Goal: Find contact information: Find contact information

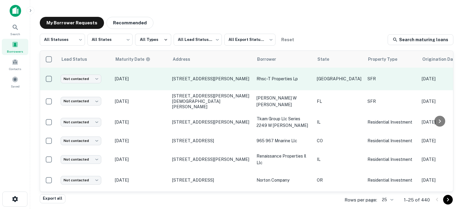
click at [160, 79] on p "[DATE]" at bounding box center [140, 79] width 51 height 7
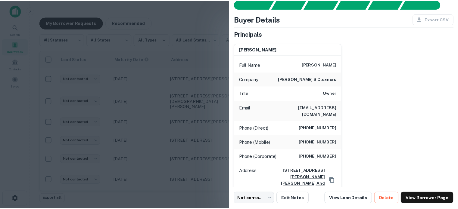
scroll to position [30, 0]
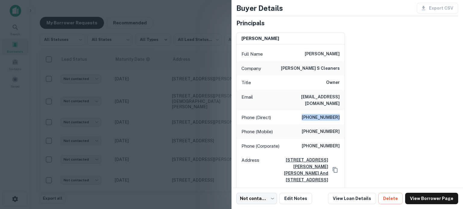
drag, startPoint x: 307, startPoint y: 111, endPoint x: 341, endPoint y: 111, distance: 34.0
click at [341, 111] on div "Phone (Direct) [PHONE_NUMBER]" at bounding box center [290, 118] width 108 height 14
click at [345, 109] on div "[PERSON_NAME] Full Name [PERSON_NAME] Company [PERSON_NAME] s cleaners Title Ow…" at bounding box center [344, 118] width 227 height 181
click at [150, 131] on div at bounding box center [231, 104] width 463 height 209
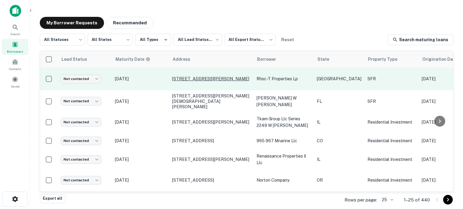
click at [193, 78] on p "[STREET_ADDRESS][PERSON_NAME]" at bounding box center [211, 78] width 78 height 5
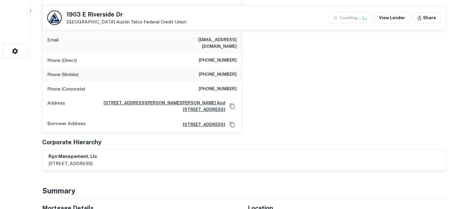
scroll to position [151, 0]
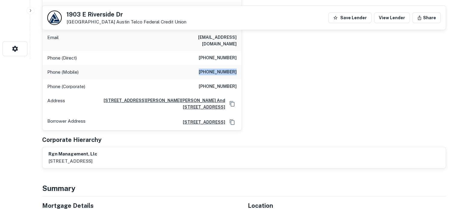
drag, startPoint x: 204, startPoint y: 65, endPoint x: 237, endPoint y: 66, distance: 33.1
click at [238, 65] on div "Phone (Mobile) [PHONE_NUMBER]" at bounding box center [141, 72] width 199 height 14
copy h6 "[PHONE_NUMBER]"
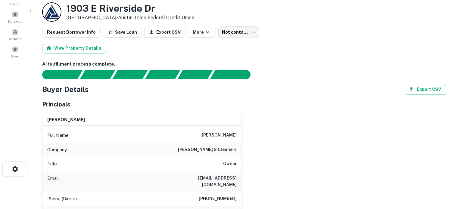
scroll to position [0, 0]
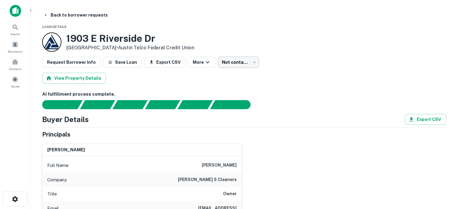
click at [246, 60] on body "Search Borrowers Contacts Saved Back to borrower requests Loan Details [STREET_…" at bounding box center [229, 104] width 458 height 209
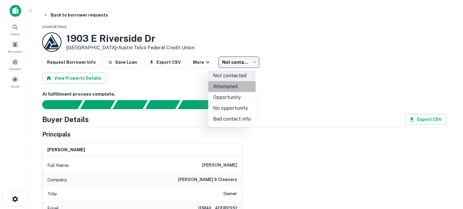
click at [239, 84] on li "Attempted" at bounding box center [231, 86] width 47 height 11
type input "*********"
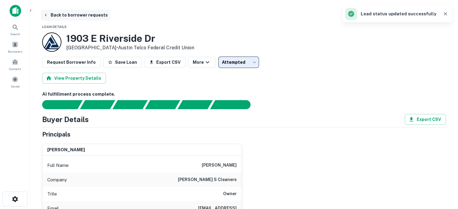
click at [74, 17] on button "Back to borrower requests" at bounding box center [75, 15] width 69 height 11
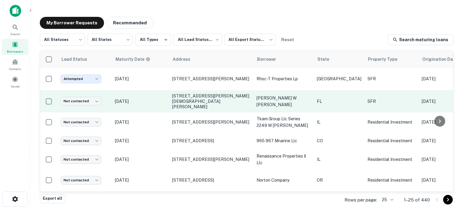
click at [155, 98] on p "[DATE]" at bounding box center [140, 101] width 51 height 7
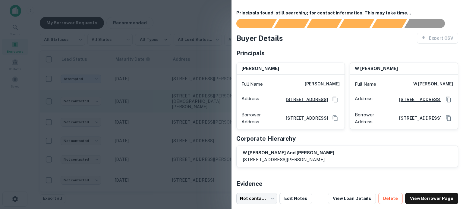
click at [155, 96] on div at bounding box center [231, 104] width 463 height 209
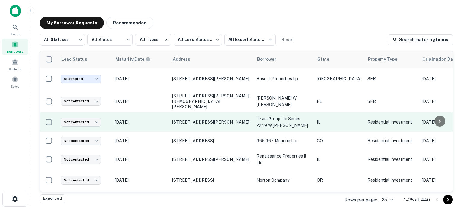
click at [158, 124] on td "[DATE]" at bounding box center [140, 122] width 57 height 19
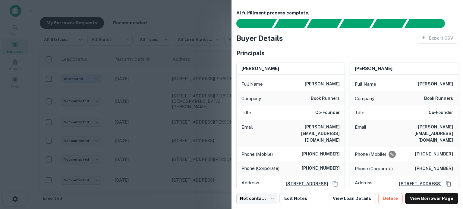
click at [148, 131] on div at bounding box center [231, 104] width 463 height 209
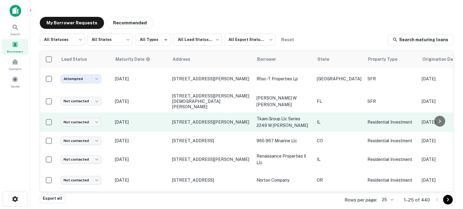
click at [193, 114] on td "[STREET_ADDRESS][PERSON_NAME]" at bounding box center [211, 122] width 84 height 19
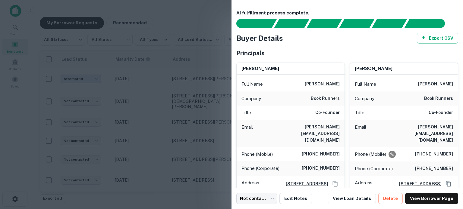
click at [194, 118] on div at bounding box center [231, 104] width 463 height 209
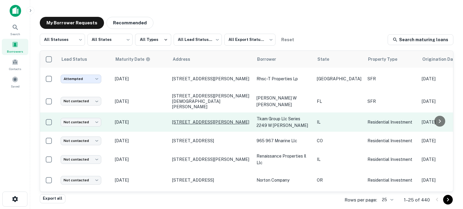
click at [193, 120] on p "[STREET_ADDRESS][PERSON_NAME]" at bounding box center [211, 122] width 78 height 5
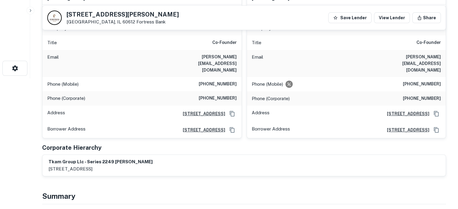
scroll to position [90, 0]
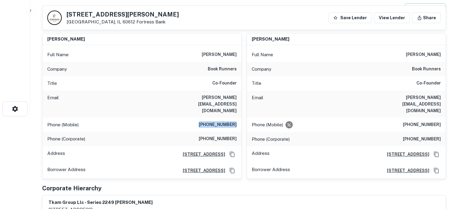
drag, startPoint x: 200, startPoint y: 109, endPoint x: 239, endPoint y: 111, distance: 38.9
click at [239, 118] on div "Phone (Mobile) [PHONE_NUMBER]" at bounding box center [141, 125] width 199 height 14
copy h6 "[PHONE_NUMBER]"
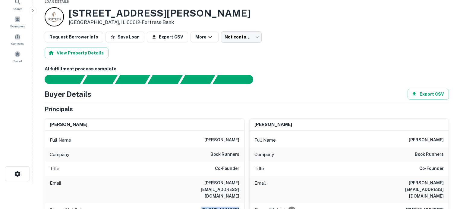
scroll to position [0, 0]
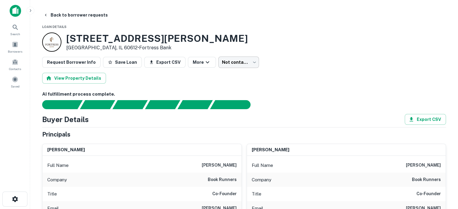
click at [231, 59] on body "Search Borrowers Contacts Saved Back to borrower requests Loan Details [STREET_…" at bounding box center [229, 104] width 458 height 209
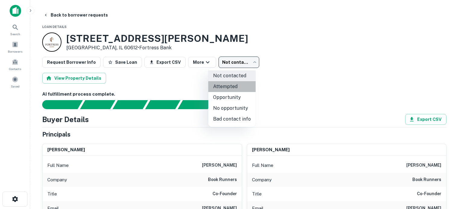
click at [236, 87] on li "Attempted" at bounding box center [231, 86] width 47 height 11
type input "*********"
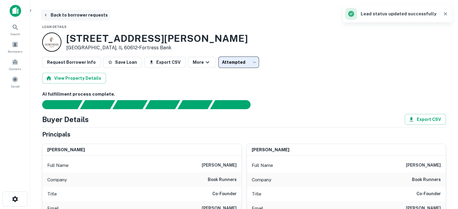
click at [73, 11] on button "Back to borrower requests" at bounding box center [75, 15] width 69 height 11
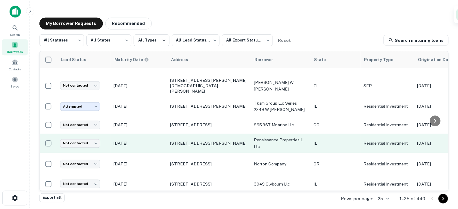
scroll to position [30, 0]
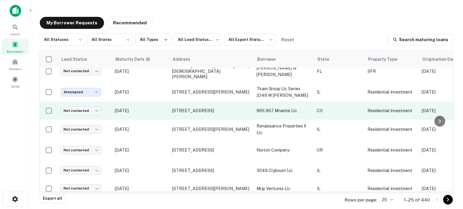
click at [161, 108] on p "[DATE]" at bounding box center [140, 111] width 51 height 7
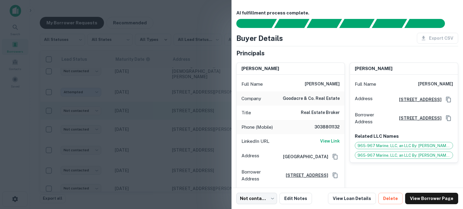
click at [161, 107] on div at bounding box center [231, 104] width 463 height 209
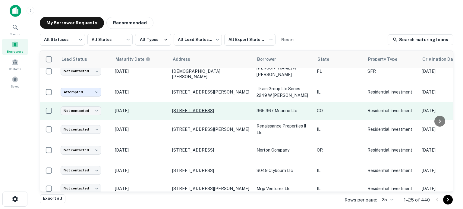
click at [184, 108] on p "[STREET_ADDRESS]" at bounding box center [211, 110] width 78 height 5
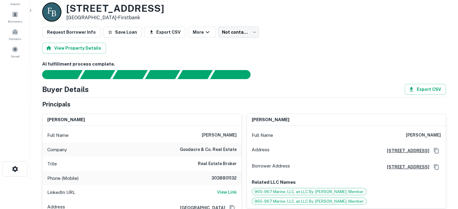
scroll to position [60, 0]
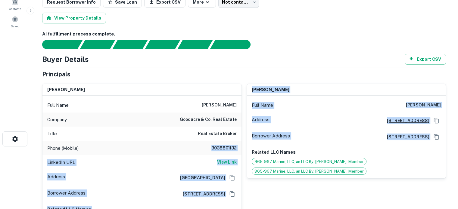
drag, startPoint x: 211, startPoint y: 148, endPoint x: 242, endPoint y: 147, distance: 31.0
click at [242, 147] on div "[PERSON_NAME] Full Name [PERSON_NAME] Company goodacre & co. real estate Title …" at bounding box center [241, 158] width 409 height 158
click at [241, 143] on div "Phone (Mobile) [PHONE_NUMBER]" at bounding box center [141, 148] width 199 height 14
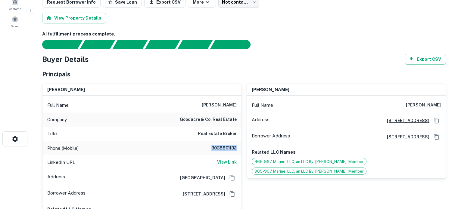
drag, startPoint x: 240, startPoint y: 147, endPoint x: 211, endPoint y: 148, distance: 28.6
click at [211, 148] on div "Phone (Mobile) [PHONE_NUMBER]" at bounding box center [141, 148] width 199 height 14
copy h6 "3038801132"
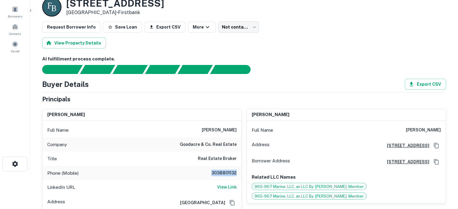
scroll to position [0, 0]
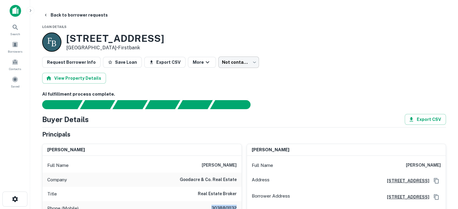
click at [231, 61] on body "Search Borrowers Contacts Saved Back to borrower requests Loan Details [STREET_…" at bounding box center [229, 104] width 458 height 209
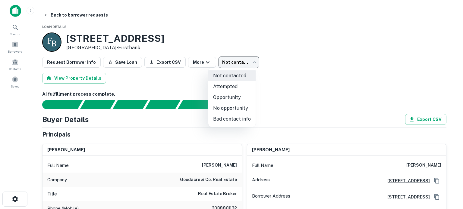
click at [239, 131] on div at bounding box center [231, 104] width 463 height 209
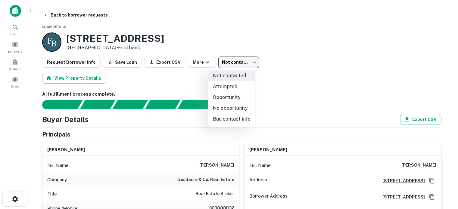
click at [235, 61] on body "Search Borrowers Contacts Saved Back to borrower requests Loan Details [STREET_…" at bounding box center [229, 104] width 458 height 209
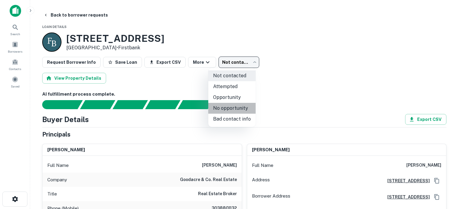
click at [240, 106] on li "No opportunity" at bounding box center [231, 108] width 47 height 11
type input "**********"
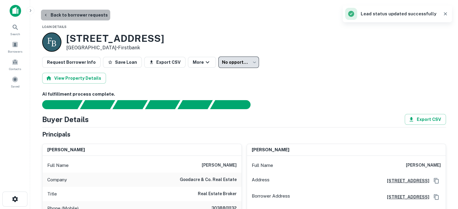
click at [87, 14] on button "Back to borrower requests" at bounding box center [75, 15] width 69 height 11
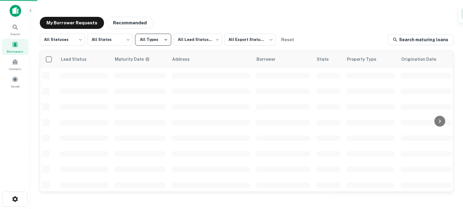
scroll to position [30, 0]
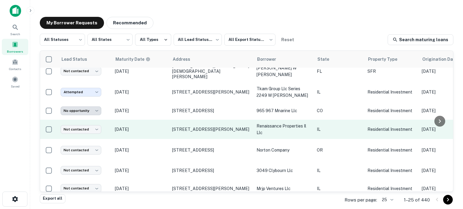
click at [156, 126] on p "[DATE]" at bounding box center [140, 129] width 51 height 7
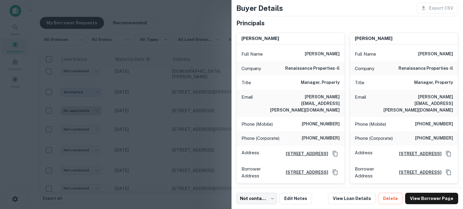
click at [144, 135] on div at bounding box center [231, 104] width 463 height 209
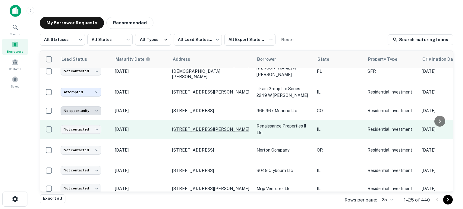
click at [196, 127] on p "[STREET_ADDRESS][PERSON_NAME]" at bounding box center [211, 129] width 78 height 5
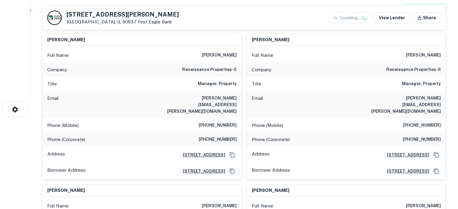
scroll to position [90, 0]
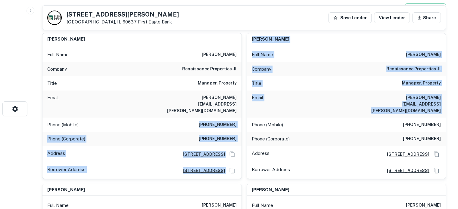
drag, startPoint x: 203, startPoint y: 117, endPoint x: 243, endPoint y: 117, distance: 39.8
click at [243, 117] on div "[PERSON_NAME] Full Name [PERSON_NAME] Company renaissance properties-il Title M…" at bounding box center [241, 179] width 409 height 302
click at [237, 118] on div "Phone (Mobile) [PHONE_NUMBER]" at bounding box center [141, 125] width 199 height 14
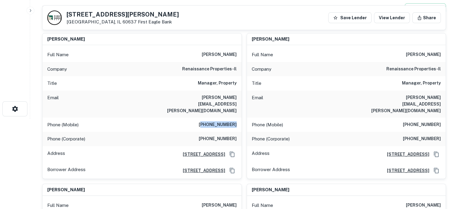
drag, startPoint x: 238, startPoint y: 117, endPoint x: 207, endPoint y: 119, distance: 31.1
click at [207, 119] on div "Phone (Mobile) [PHONE_NUMBER]" at bounding box center [141, 125] width 199 height 14
copy h6 "312) 307-2707"
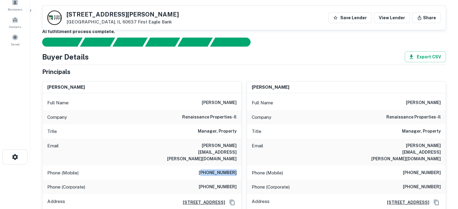
scroll to position [0, 0]
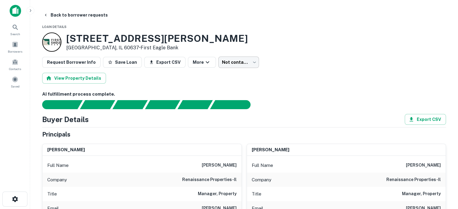
click at [229, 62] on body "Search Borrowers Contacts Saved Back to borrower requests Loan Details [STREET_…" at bounding box center [229, 104] width 458 height 209
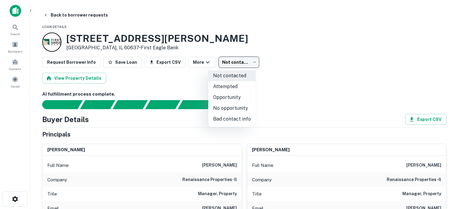
click at [272, 53] on div at bounding box center [231, 104] width 463 height 209
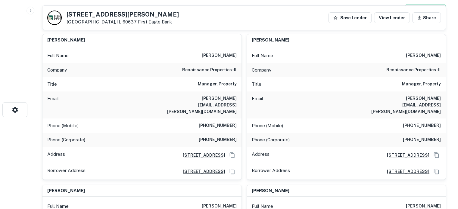
scroll to position [90, 0]
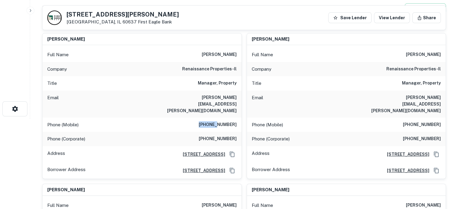
drag, startPoint x: 200, startPoint y: 118, endPoint x: 221, endPoint y: 118, distance: 20.2
click at [221, 121] on h6 "[PHONE_NUMBER]" at bounding box center [218, 124] width 38 height 7
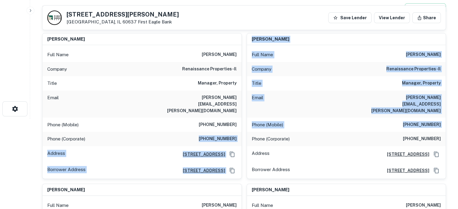
drag, startPoint x: 204, startPoint y: 130, endPoint x: 243, endPoint y: 133, distance: 39.6
click at [243, 133] on div "[PERSON_NAME] Full Name [PERSON_NAME] Company renaissance properties-il Title M…" at bounding box center [241, 179] width 409 height 302
click at [240, 133] on div "Phone (Corporate) [PHONE_NUMBER]" at bounding box center [141, 139] width 199 height 14
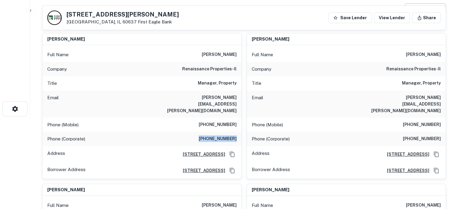
drag, startPoint x: 205, startPoint y: 133, endPoint x: 239, endPoint y: 133, distance: 34.0
click at [239, 133] on div "Phone (Corporate) [PHONE_NUMBER]" at bounding box center [141, 139] width 199 height 14
copy h6 "[PHONE_NUMBER]"
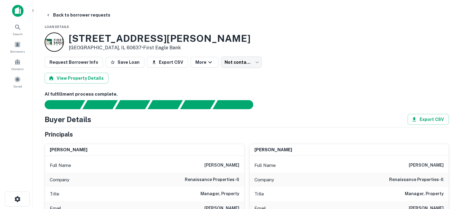
scroll to position [0, 0]
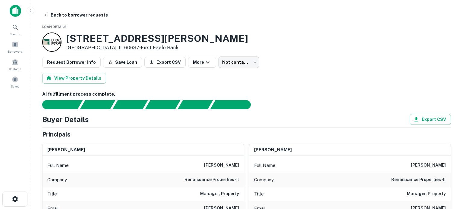
click at [240, 64] on body "Search Borrowers Contacts Saved Back to borrower requests Loan Details [STREET_…" at bounding box center [231, 104] width 463 height 209
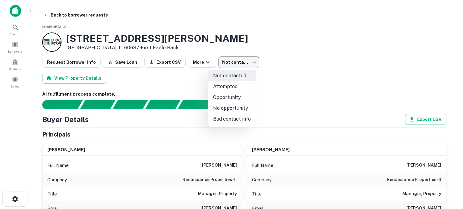
click at [228, 85] on li "Attempted" at bounding box center [231, 86] width 47 height 11
type input "*********"
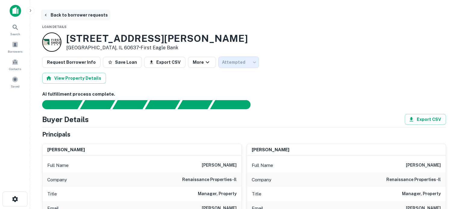
click at [91, 16] on button "Back to borrower requests" at bounding box center [75, 15] width 69 height 11
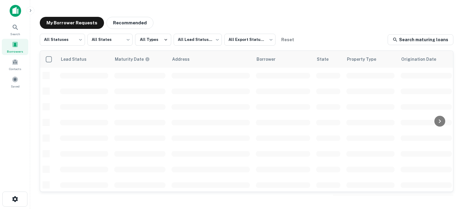
scroll to position [30, 0]
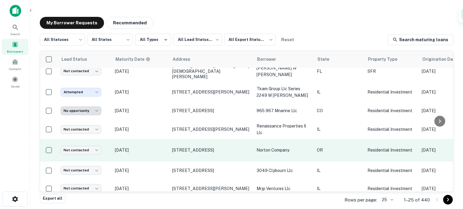
click at [141, 148] on p "[DATE]" at bounding box center [140, 150] width 51 height 7
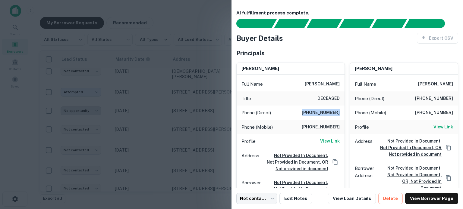
drag, startPoint x: 297, startPoint y: 113, endPoint x: 342, endPoint y: 114, distance: 44.9
click at [342, 114] on div "[PERSON_NAME] Full Name [PERSON_NAME] Title DECEASED Phone (Direct) [PHONE_NUMB…" at bounding box center [290, 136] width 108 height 147
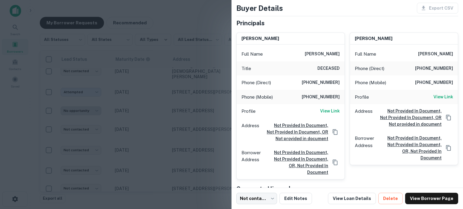
scroll to position [60, 0]
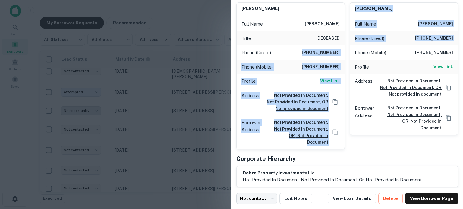
drag, startPoint x: 295, startPoint y: 53, endPoint x: 346, endPoint y: 53, distance: 50.6
click at [346, 53] on div "[PERSON_NAME] Full Name [PERSON_NAME] Title DECEASED Phone (Direct) [PHONE_NUMB…" at bounding box center [344, 74] width 227 height 152
click at [339, 51] on div "Phone (Direct) [PHONE_NUMBER]" at bounding box center [290, 52] width 108 height 14
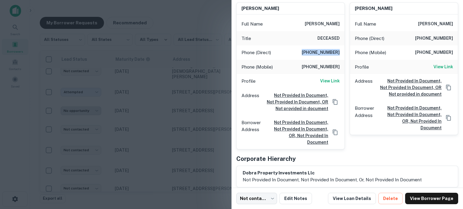
drag, startPoint x: 339, startPoint y: 52, endPoint x: 297, endPoint y: 52, distance: 41.9
click at [297, 52] on div "Phone (Direct) [PHONE_NUMBER]" at bounding box center [290, 52] width 108 height 14
copy h6 "[PHONE_NUMBER]"
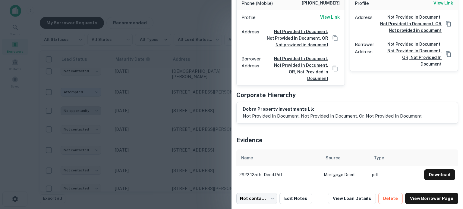
scroll to position [0, 0]
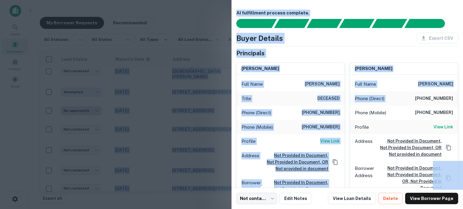
drag, startPoint x: 412, startPoint y: 97, endPoint x: 465, endPoint y: 97, distance: 53.3
click at [462, 97] on html "**********" at bounding box center [231, 104] width 463 height 209
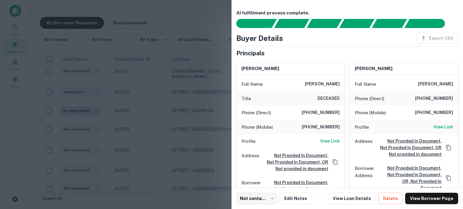
click at [453, 96] on div "Phone (Direct) [PHONE_NUMBER]" at bounding box center [404, 99] width 108 height 14
drag, startPoint x: 450, startPoint y: 97, endPoint x: 410, endPoint y: 98, distance: 39.8
click at [410, 98] on div "Phone (Direct) [PHONE_NUMBER]" at bounding box center [404, 99] width 108 height 14
copy h6 "[PHONE_NUMBER]"
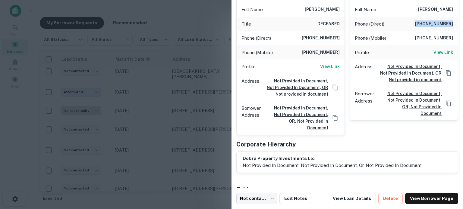
scroll to position [124, 0]
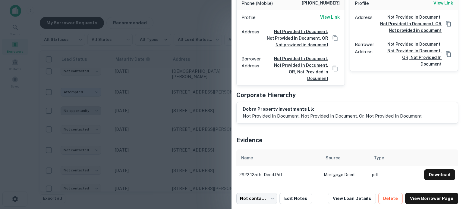
click at [214, 94] on div at bounding box center [231, 104] width 463 height 209
